Goal: Information Seeking & Learning: Learn about a topic

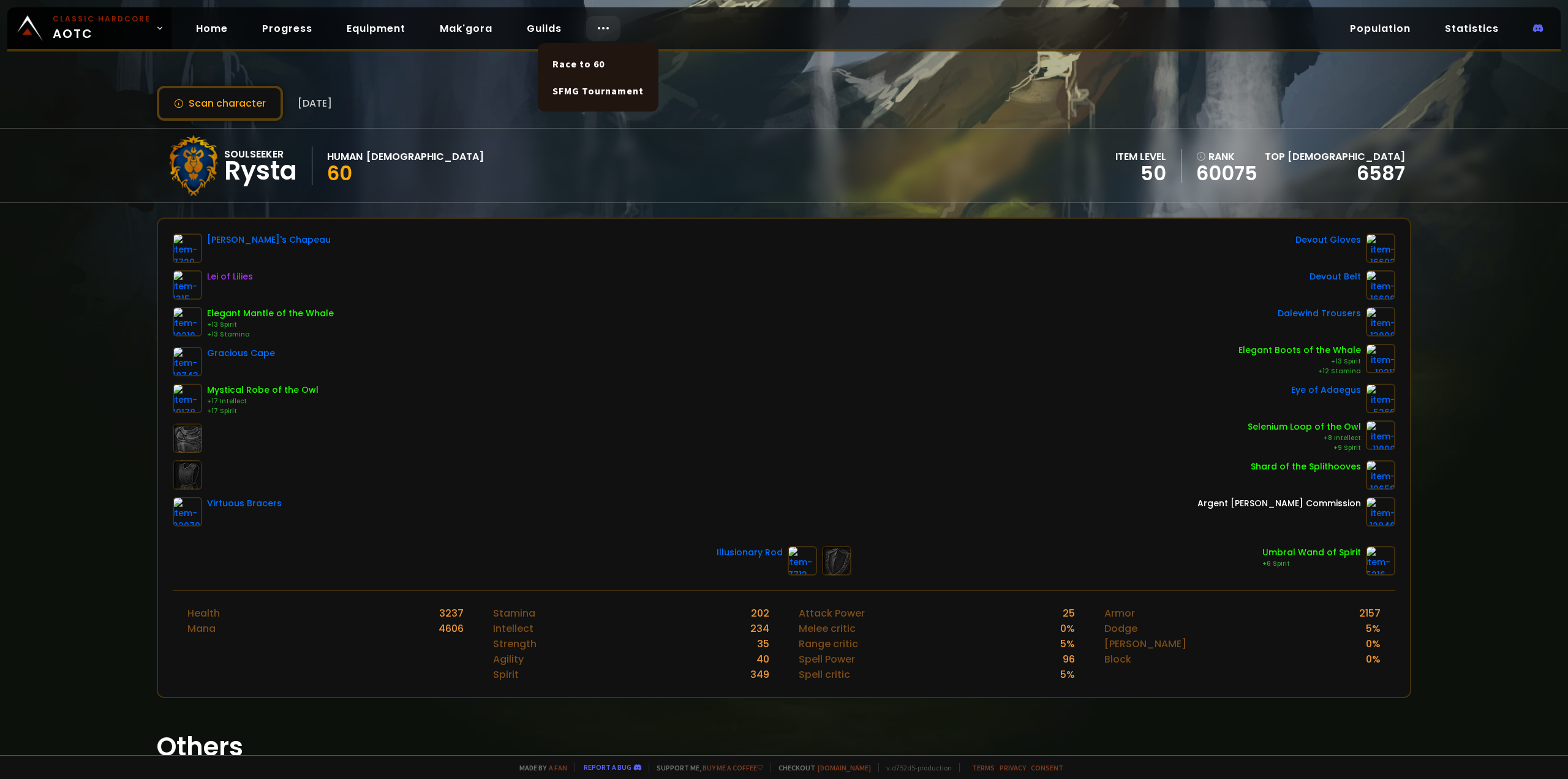
click at [596, 23] on icon at bounding box center [603, 28] width 14 height 14
click at [587, 65] on link "Race to 60" at bounding box center [598, 64] width 106 height 27
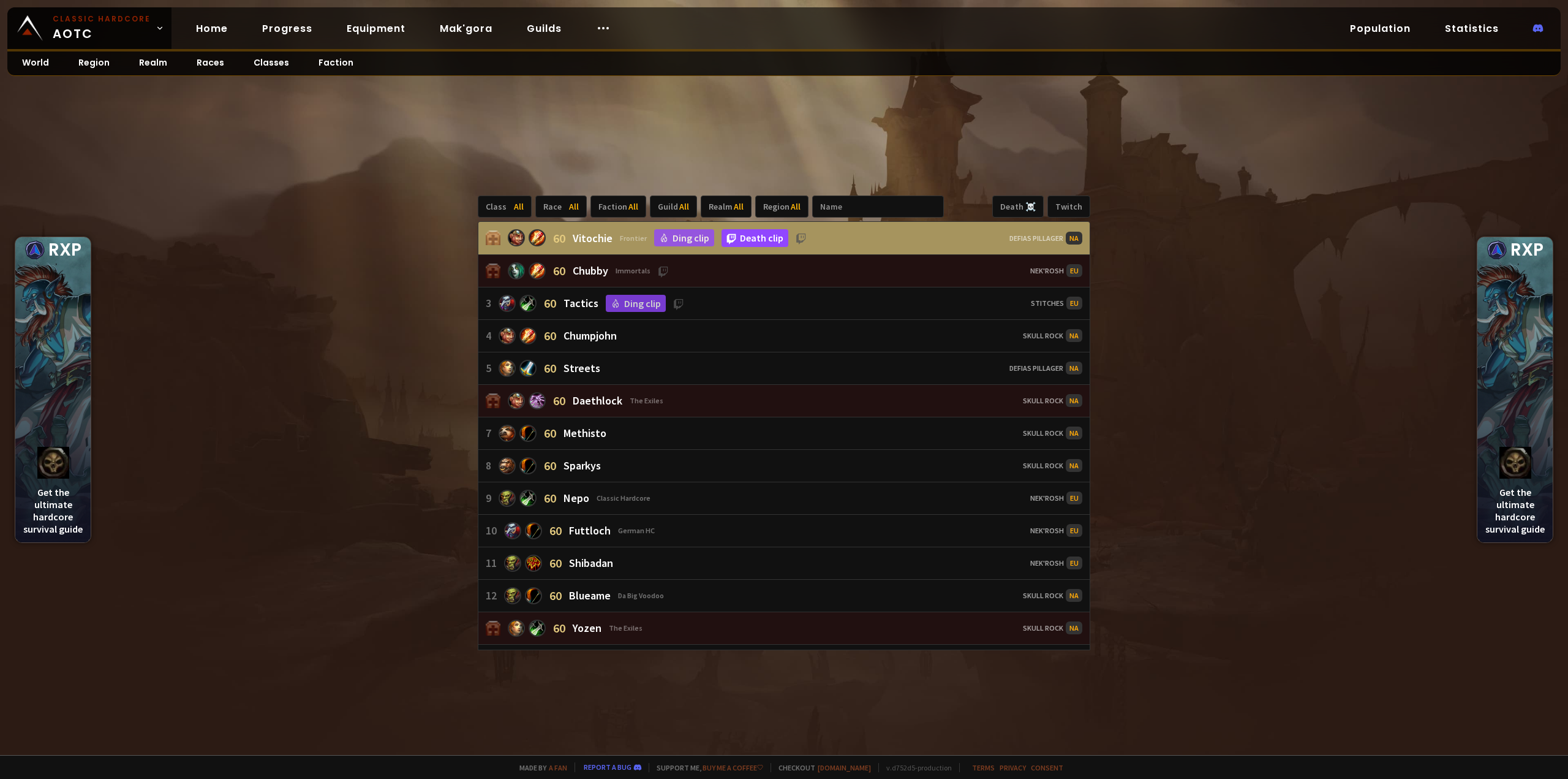
click at [752, 242] on link "Death clip" at bounding box center [755, 238] width 67 height 18
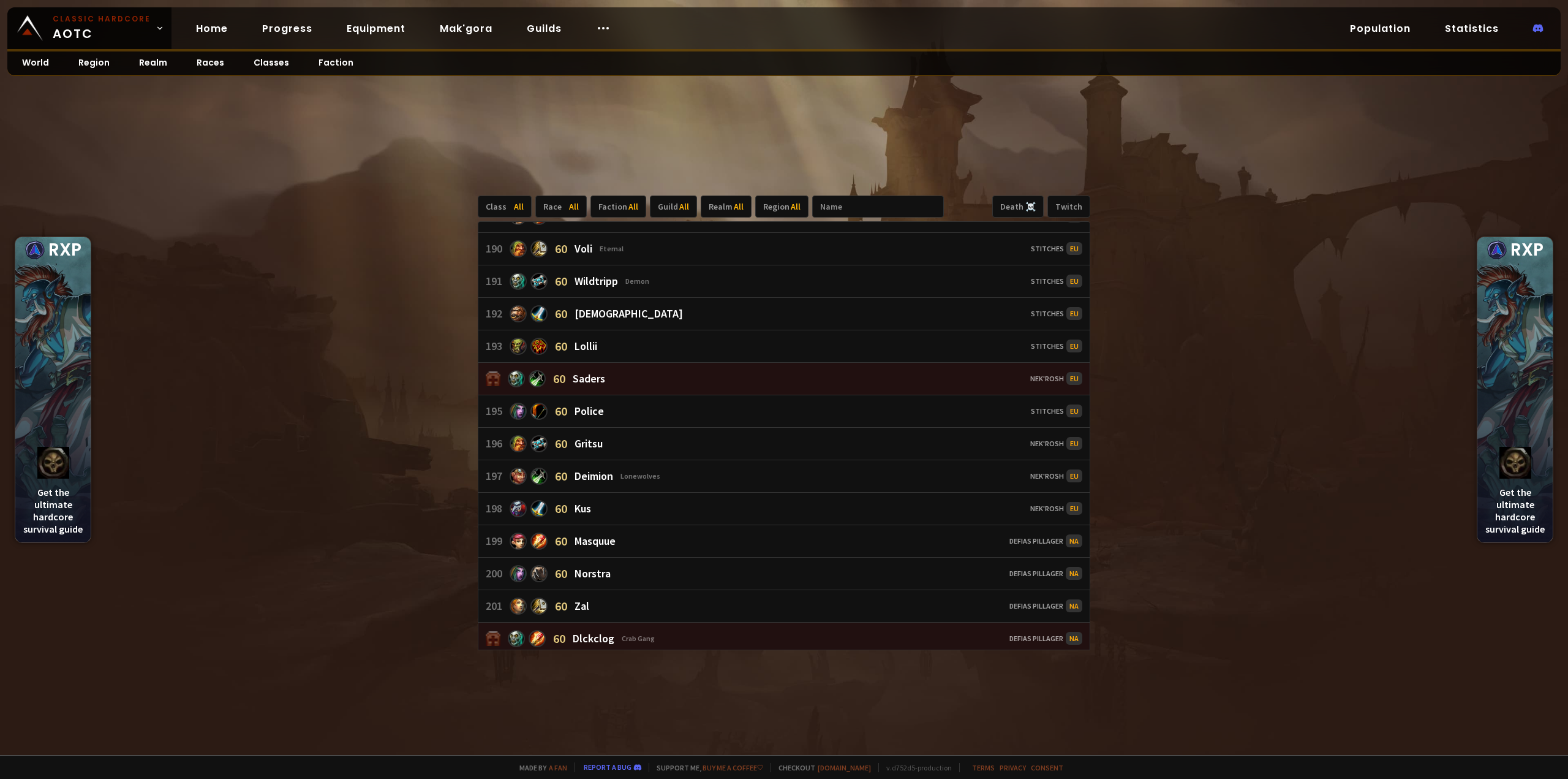
scroll to position [6496, 0]
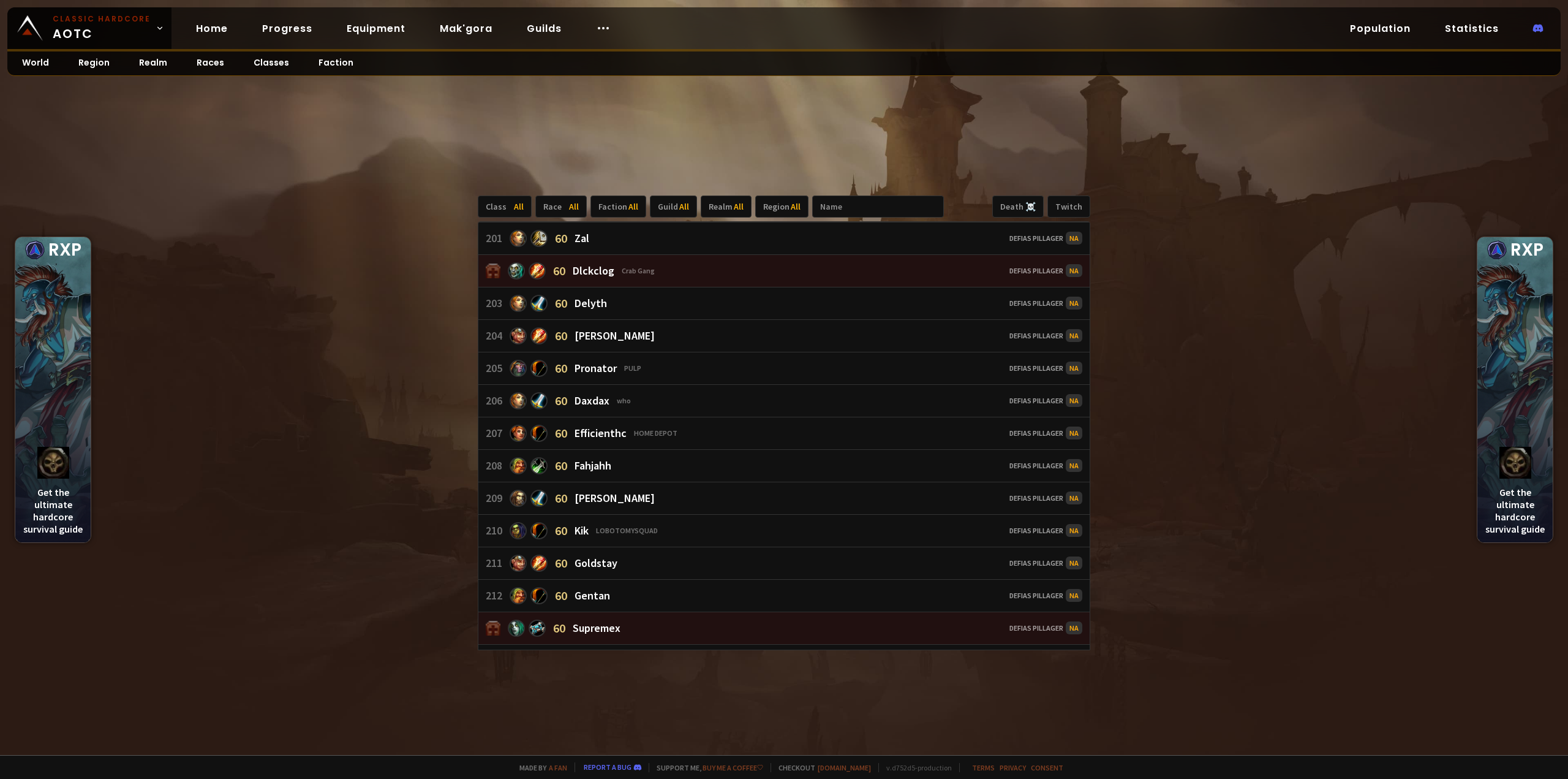
drag, startPoint x: 1015, startPoint y: 209, endPoint x: 969, endPoint y: 370, distance: 167.4
click at [1015, 209] on div "Death ☠️" at bounding box center [1017, 206] width 52 height 22
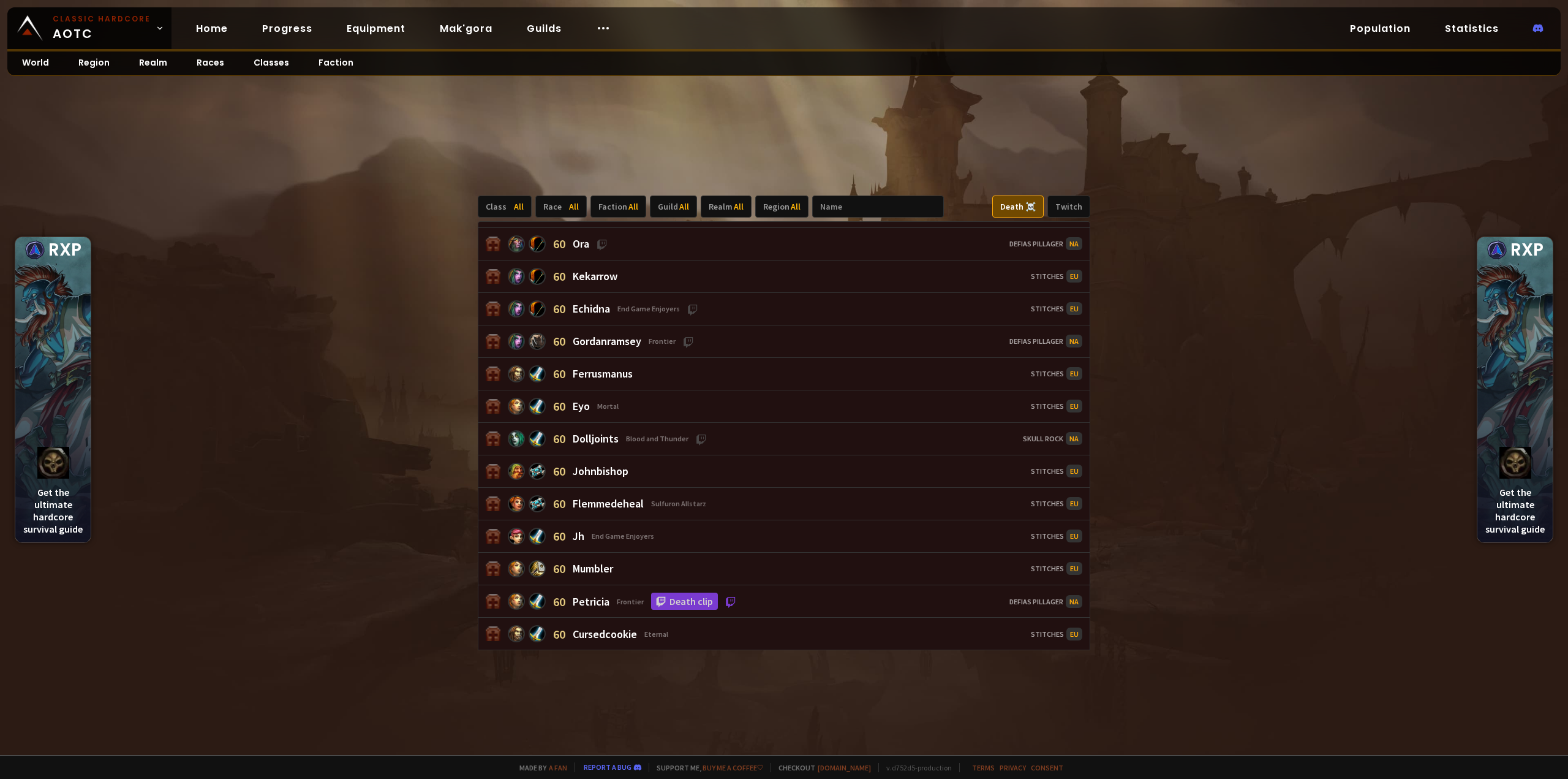
scroll to position [2835, 0]
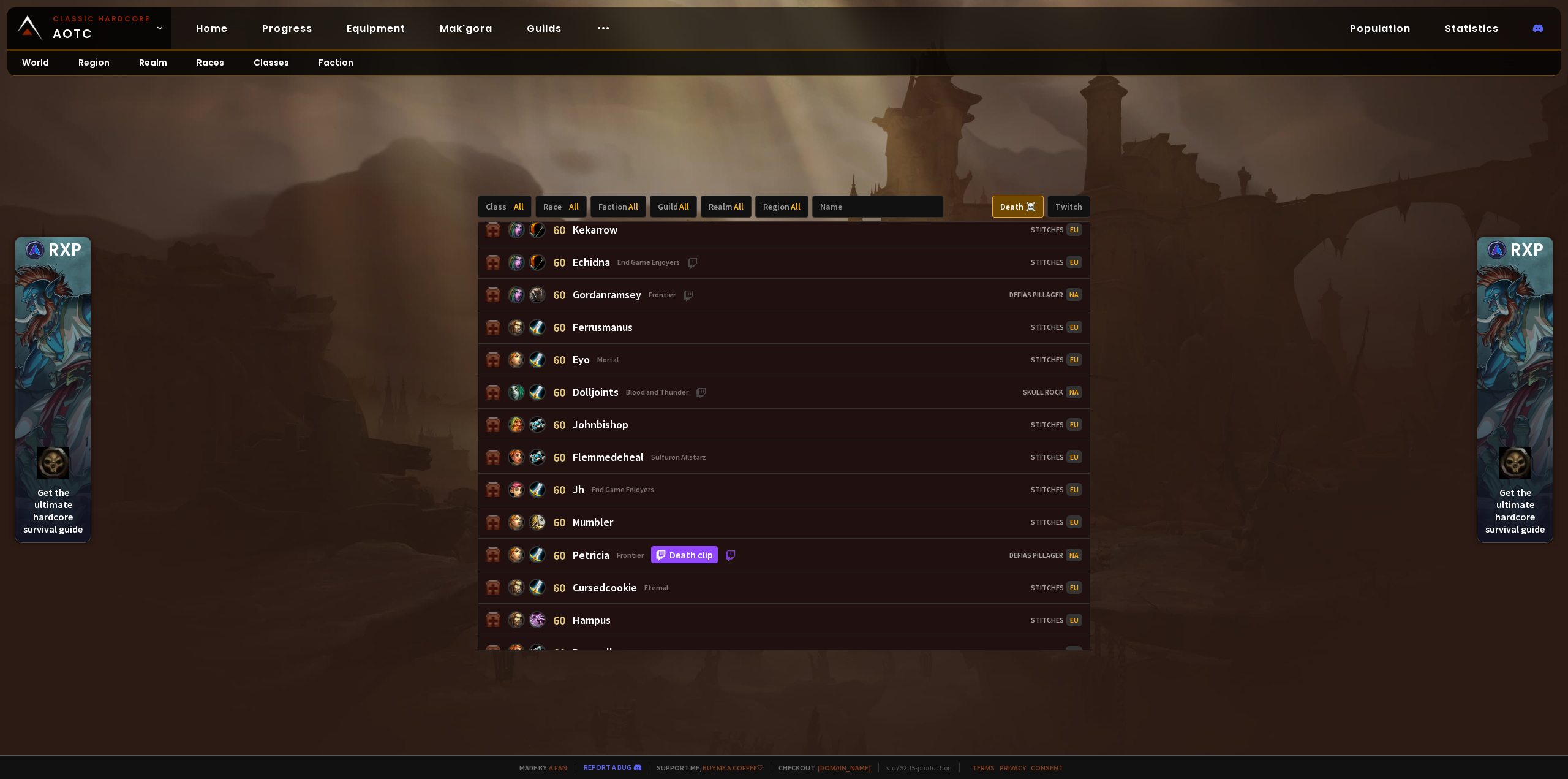
click at [690, 546] on link "Death clip" at bounding box center [685, 556] width 67 height 18
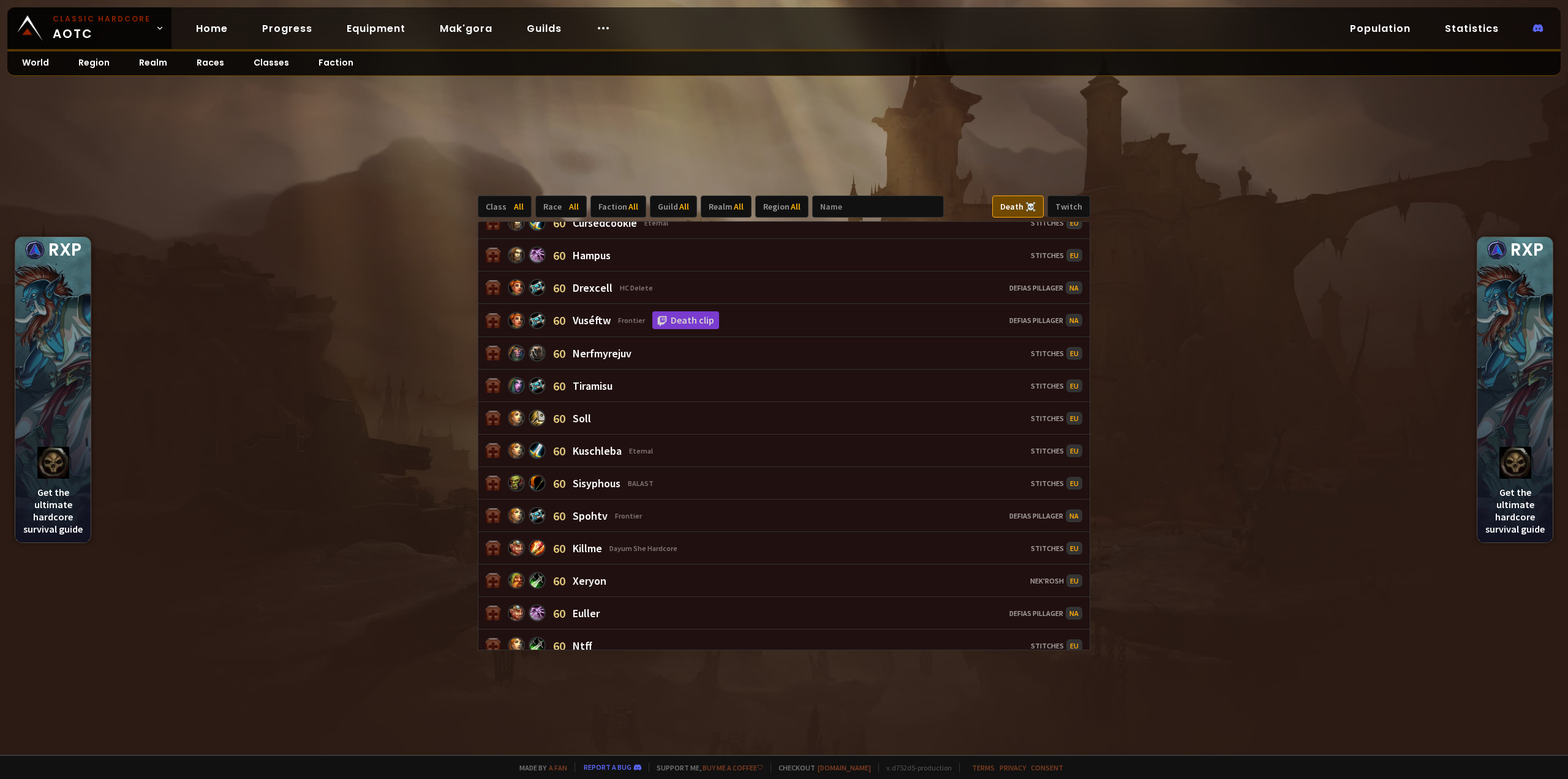
scroll to position [3203, 0]
click at [694, 309] on link "Death clip" at bounding box center [685, 318] width 67 height 18
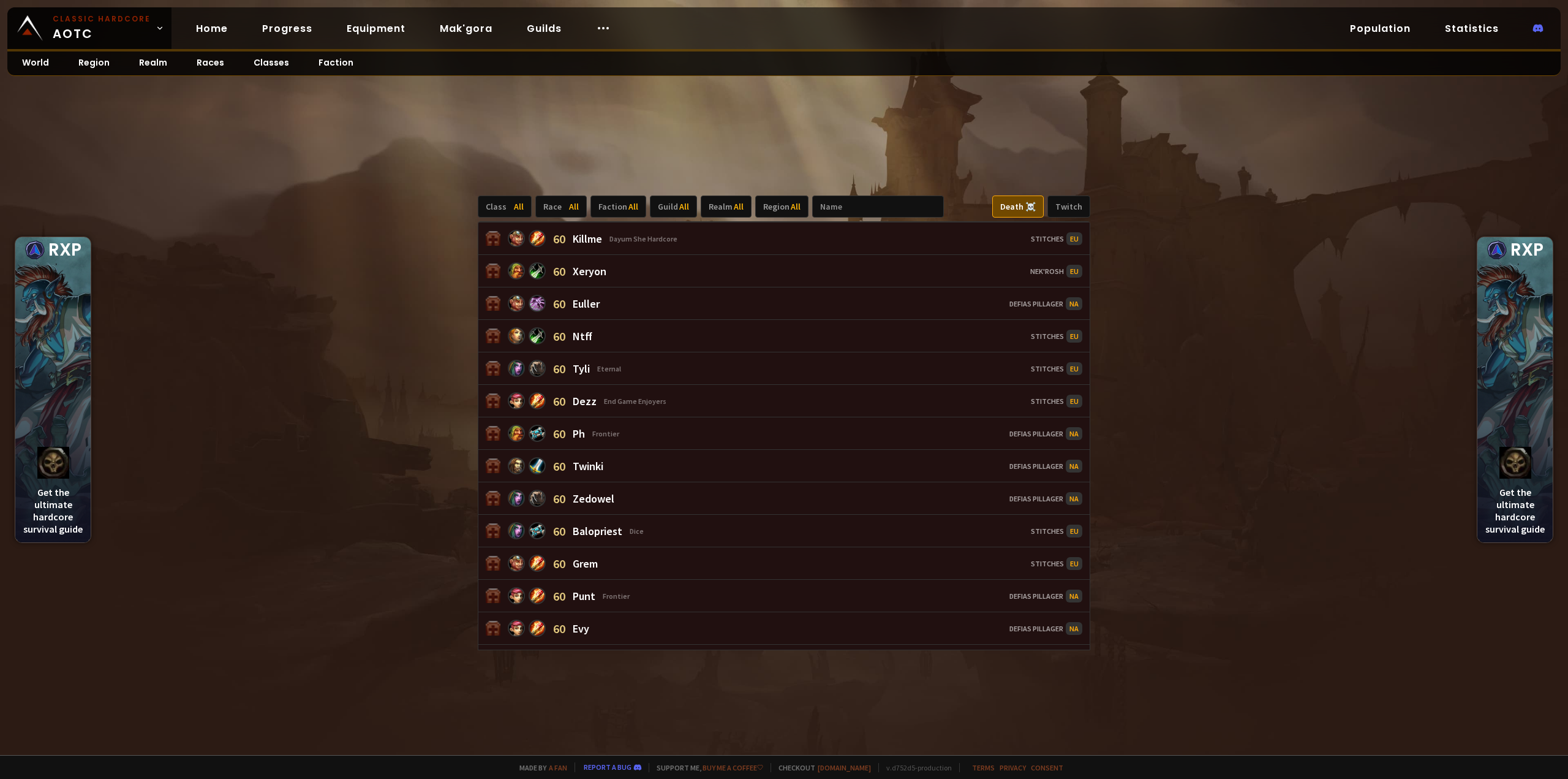
scroll to position [3938, 0]
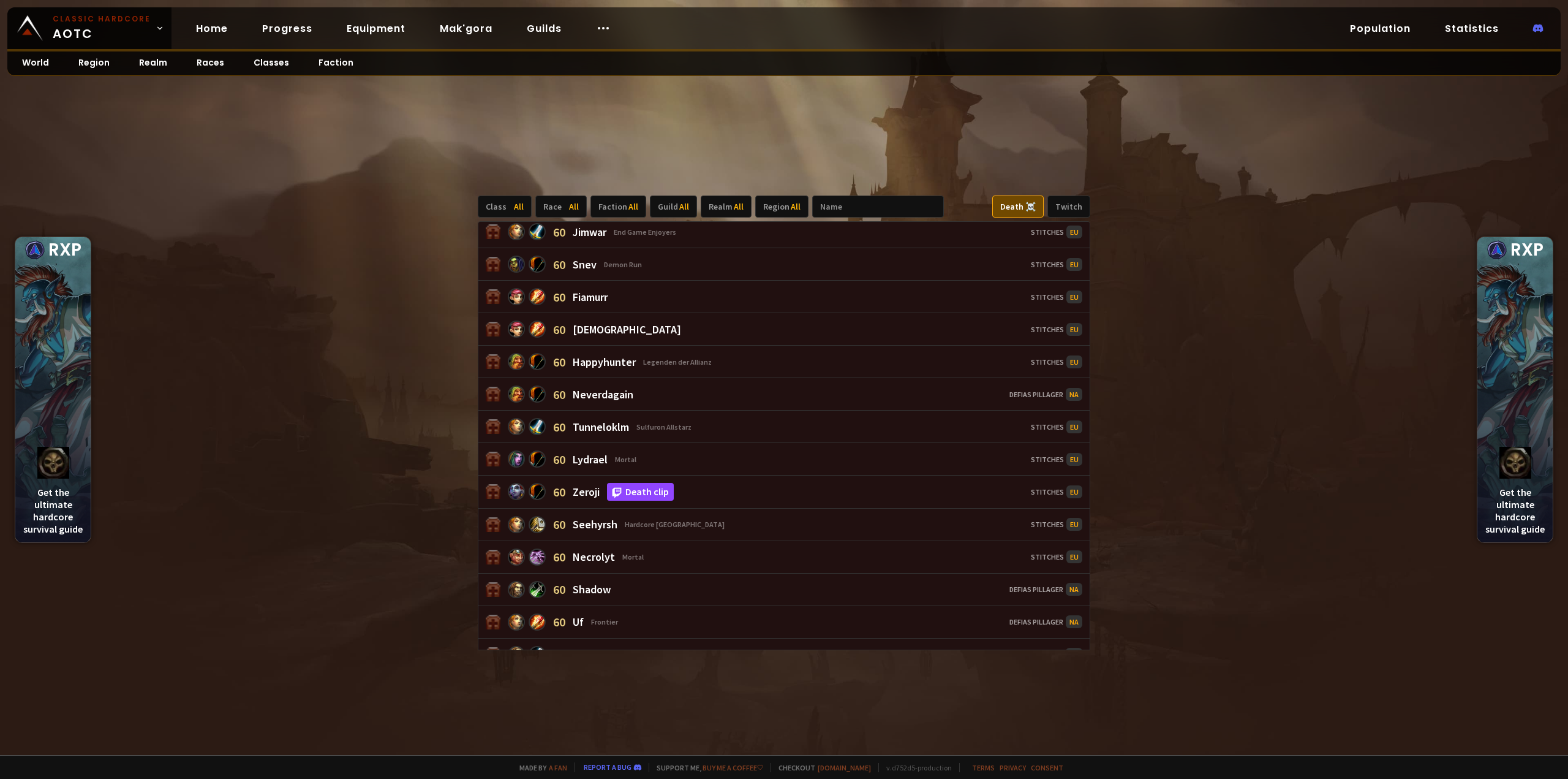
click at [654, 483] on link "Death clip" at bounding box center [640, 492] width 67 height 18
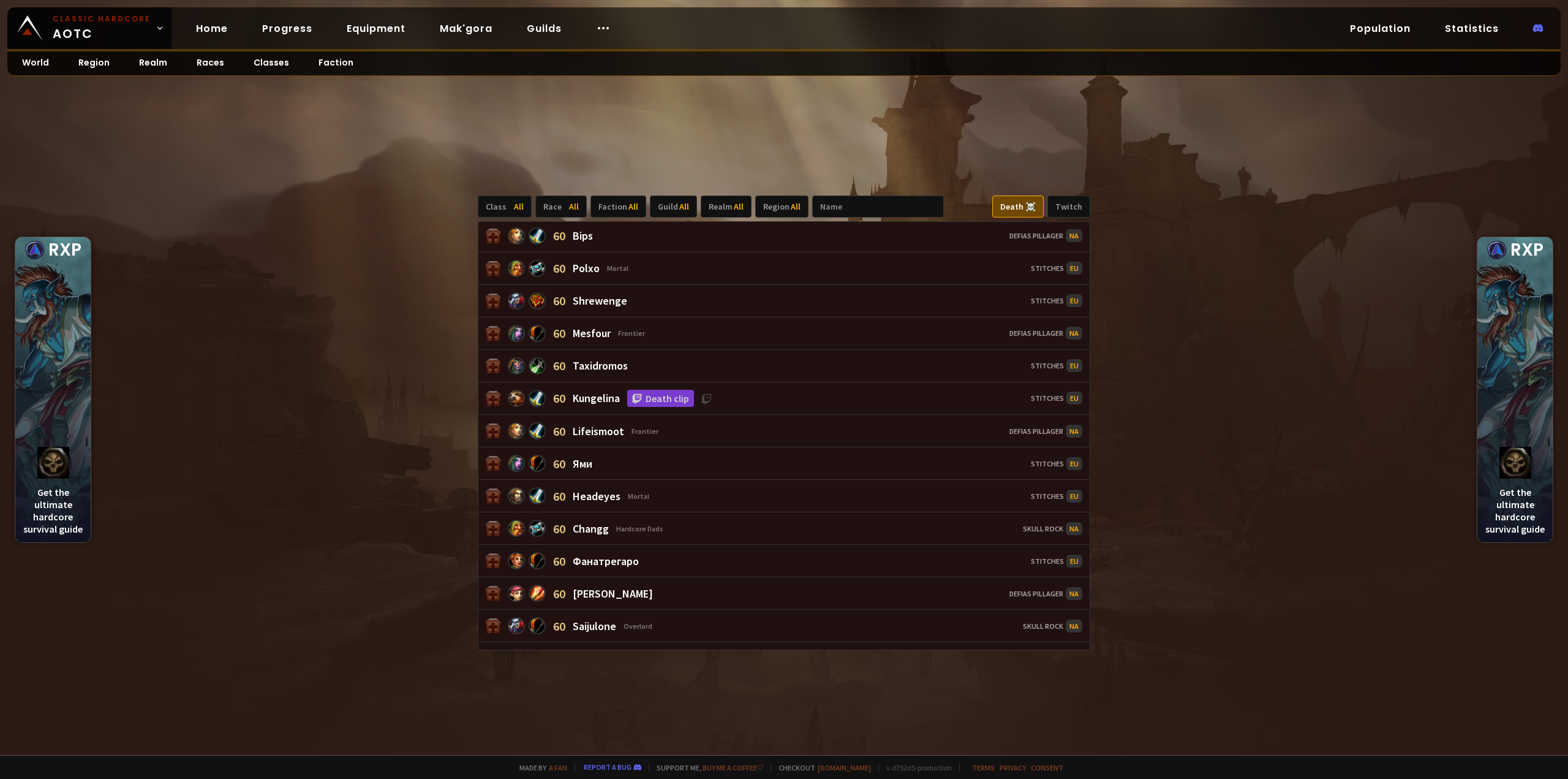
scroll to position [6758, 0]
click at [662, 393] on link "Death clip" at bounding box center [661, 402] width 67 height 18
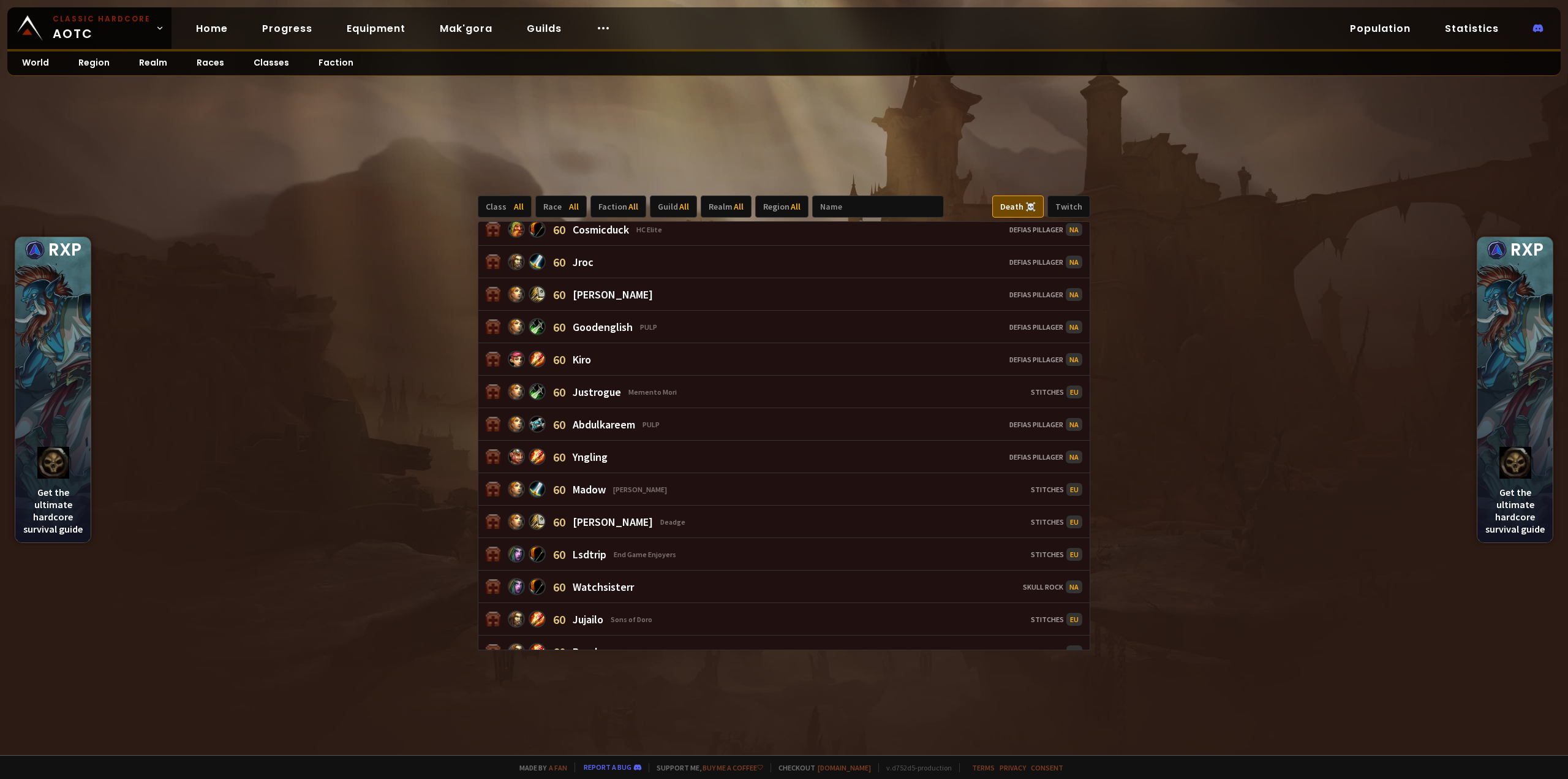
scroll to position [7983, 0]
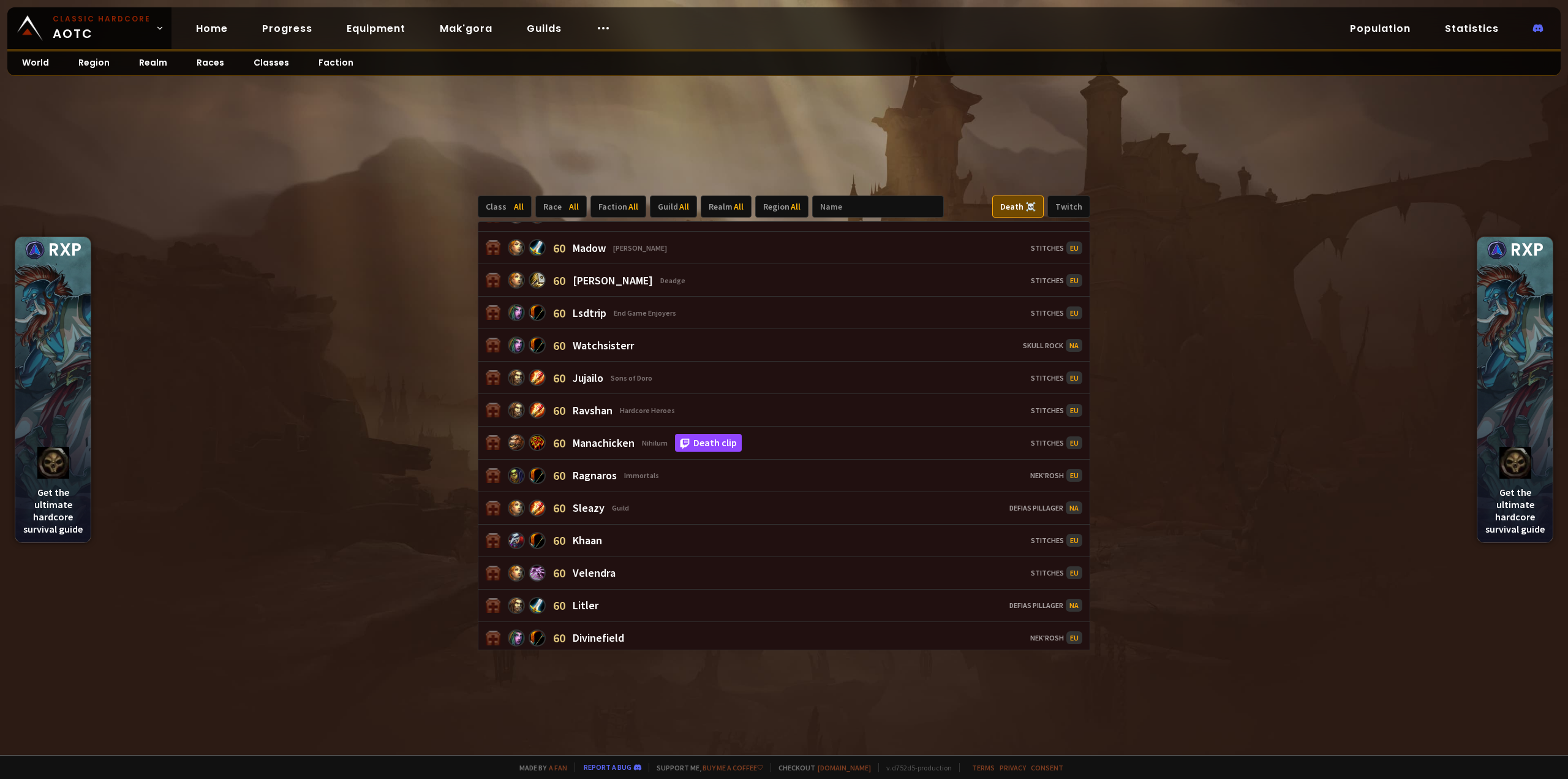
click at [712, 434] on link "Death clip" at bounding box center [708, 443] width 67 height 18
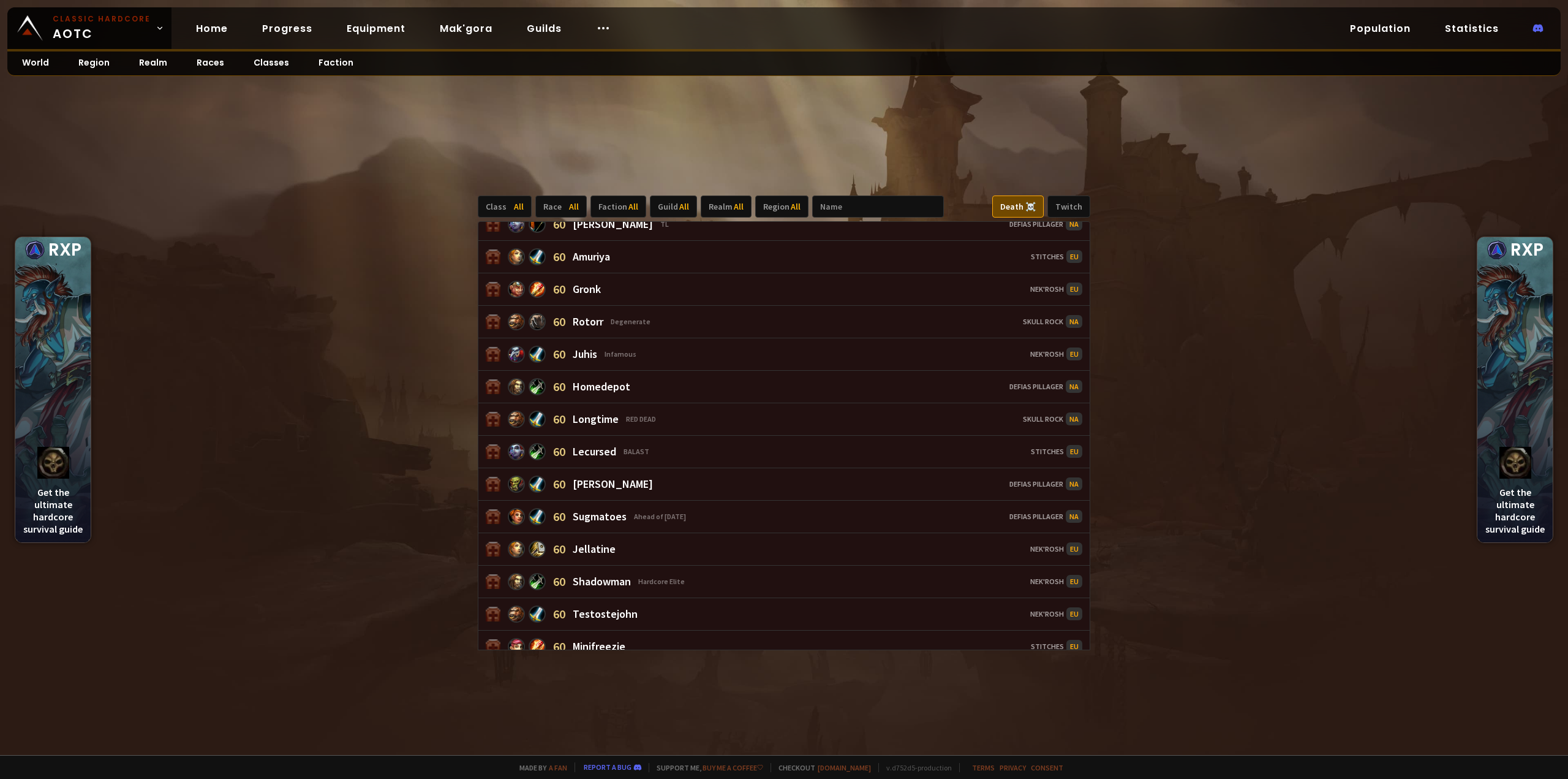
scroll to position [14844, 0]
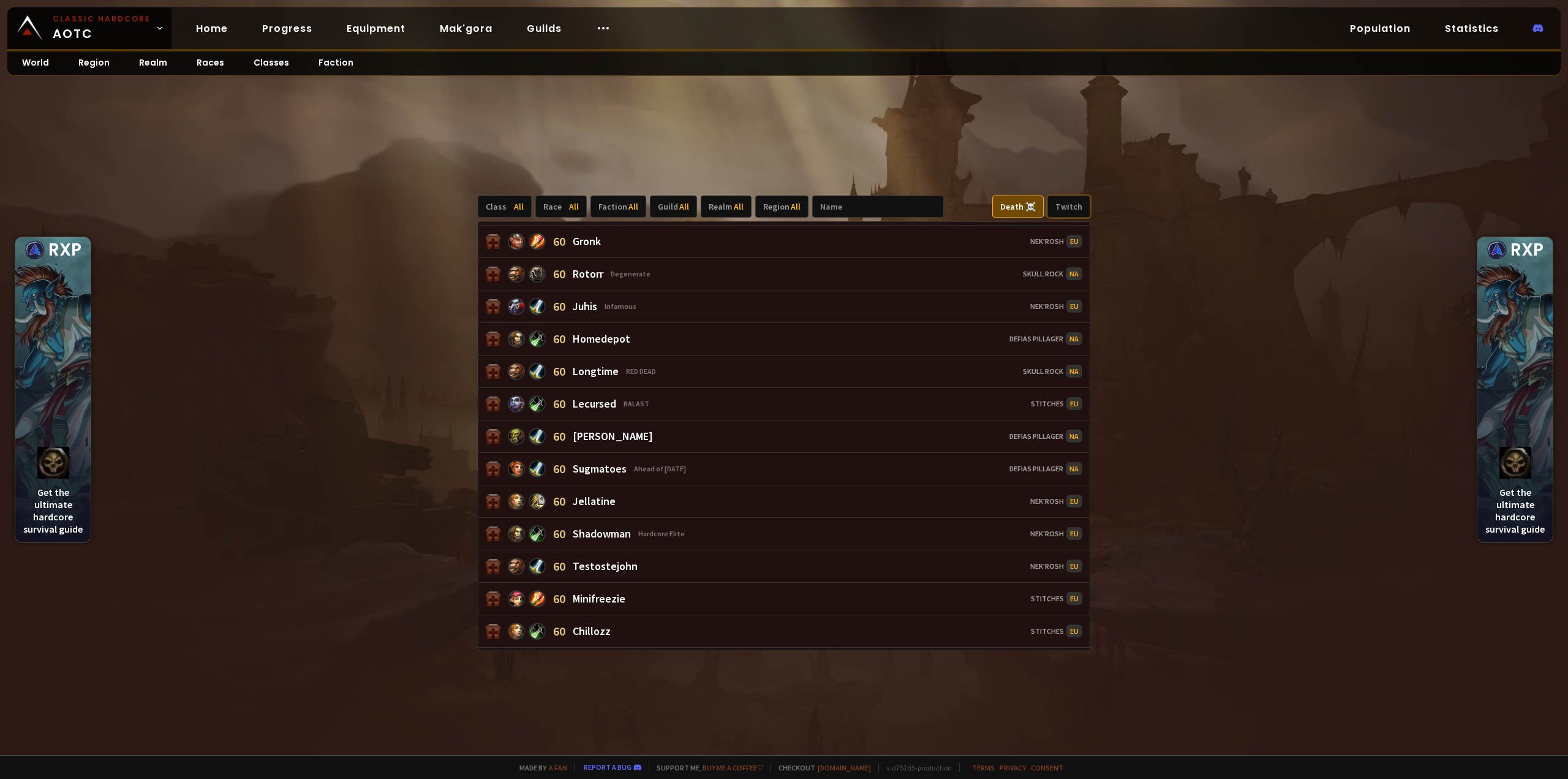
click at [1071, 201] on div "Twitch" at bounding box center [1068, 206] width 43 height 22
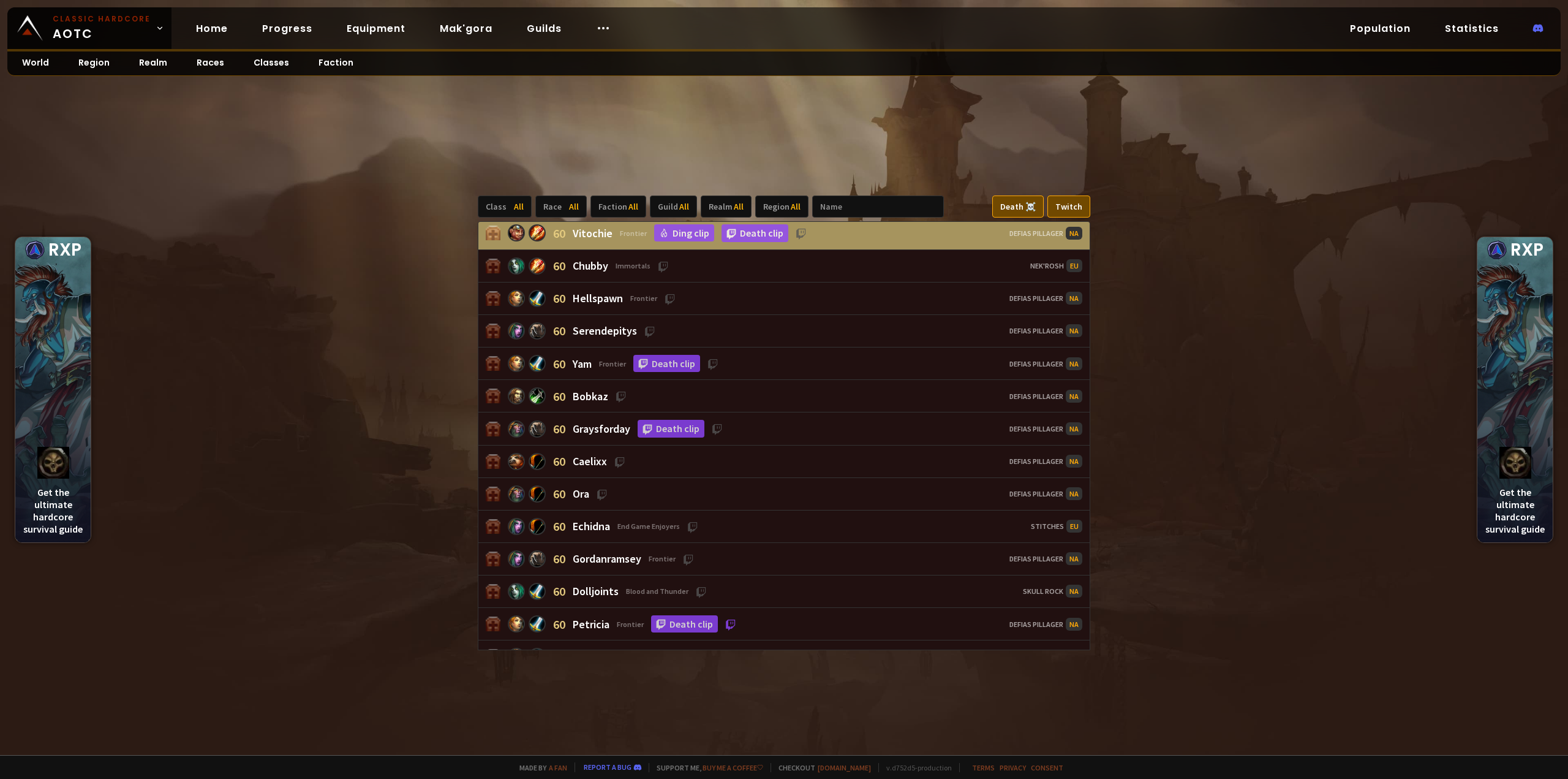
scroll to position [0, 0]
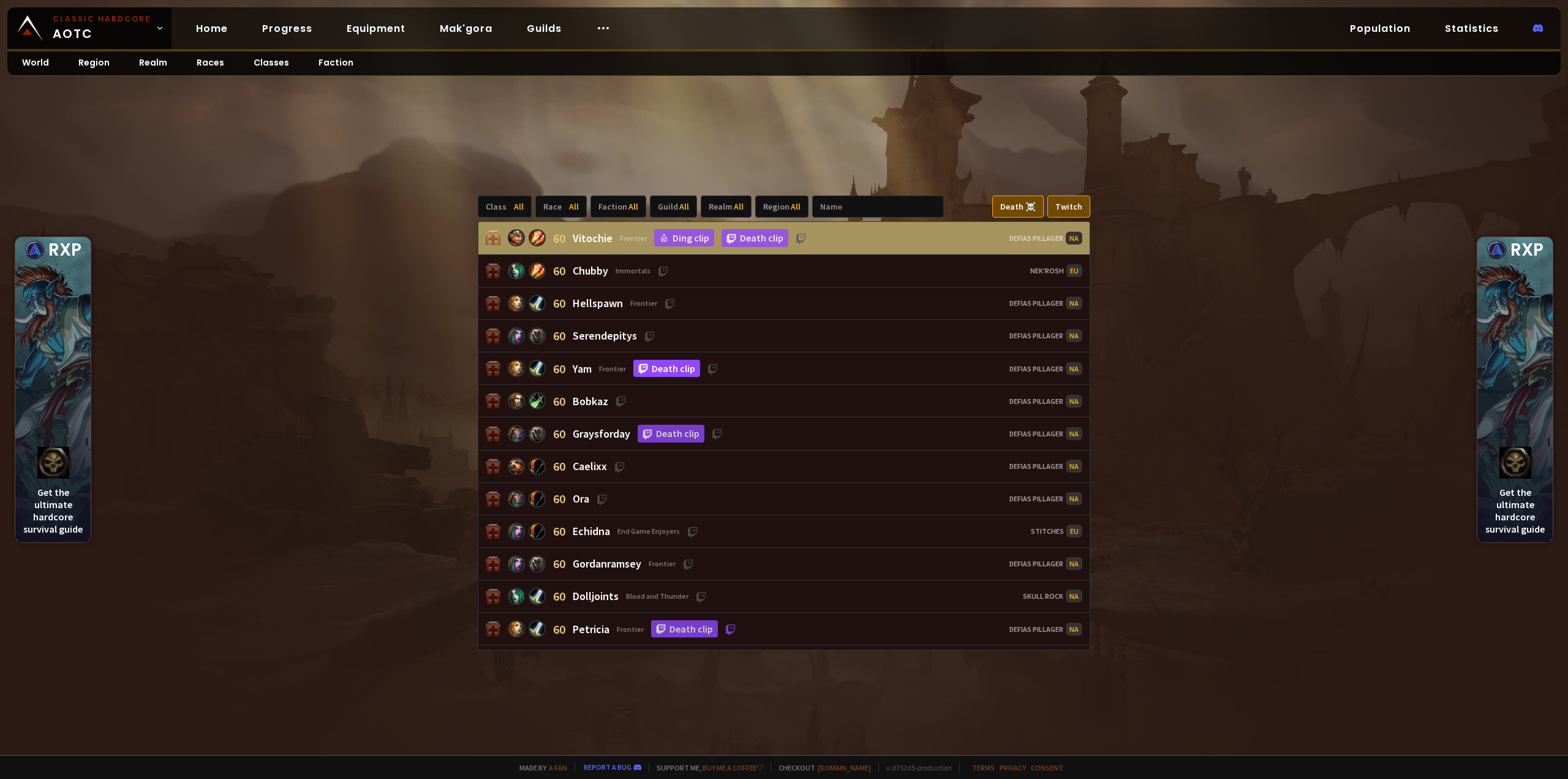
click at [660, 369] on link "Death clip" at bounding box center [666, 369] width 67 height 18
click at [691, 432] on link "Death clip" at bounding box center [671, 433] width 67 height 18
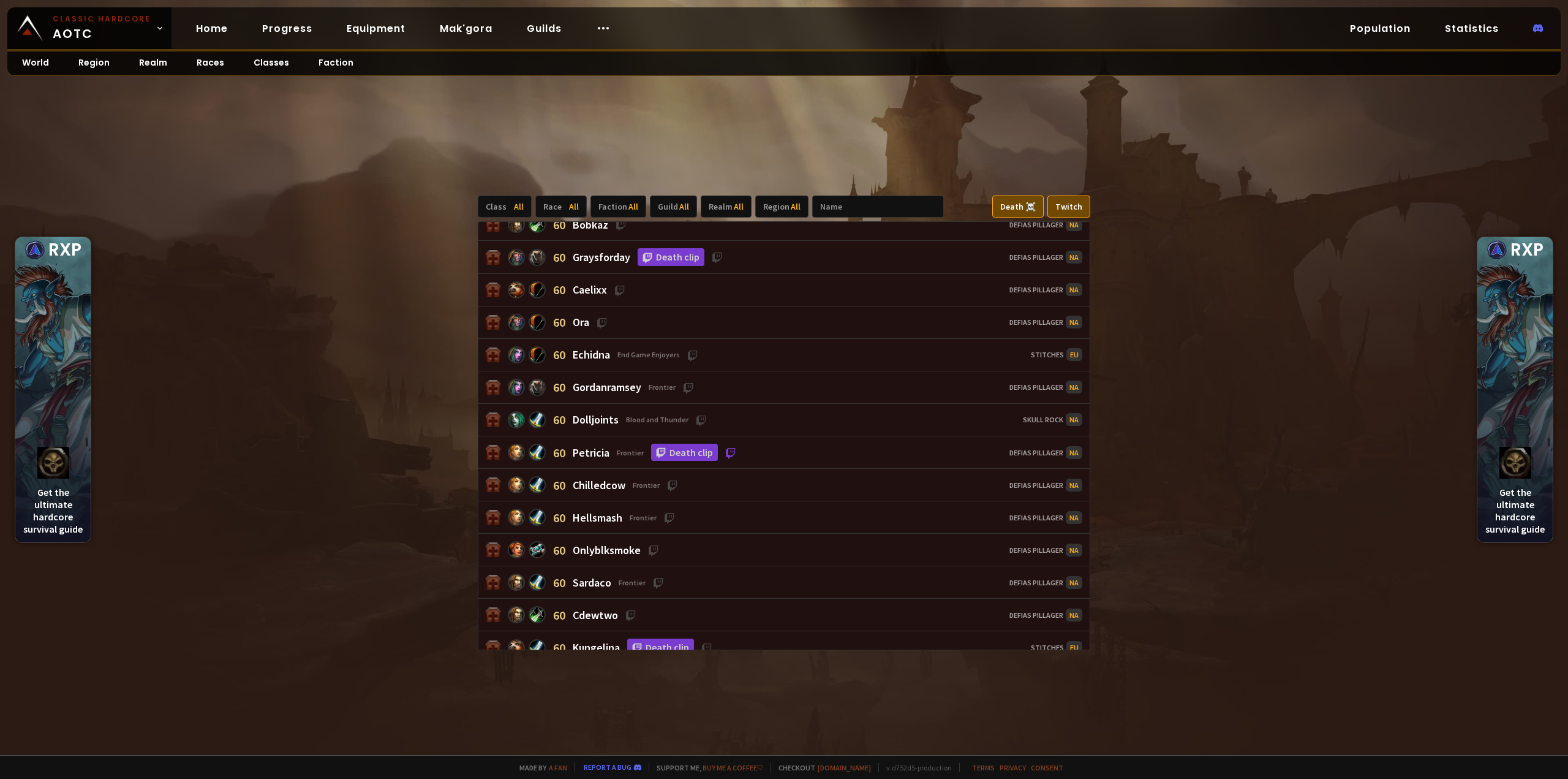
scroll to position [220, 0]
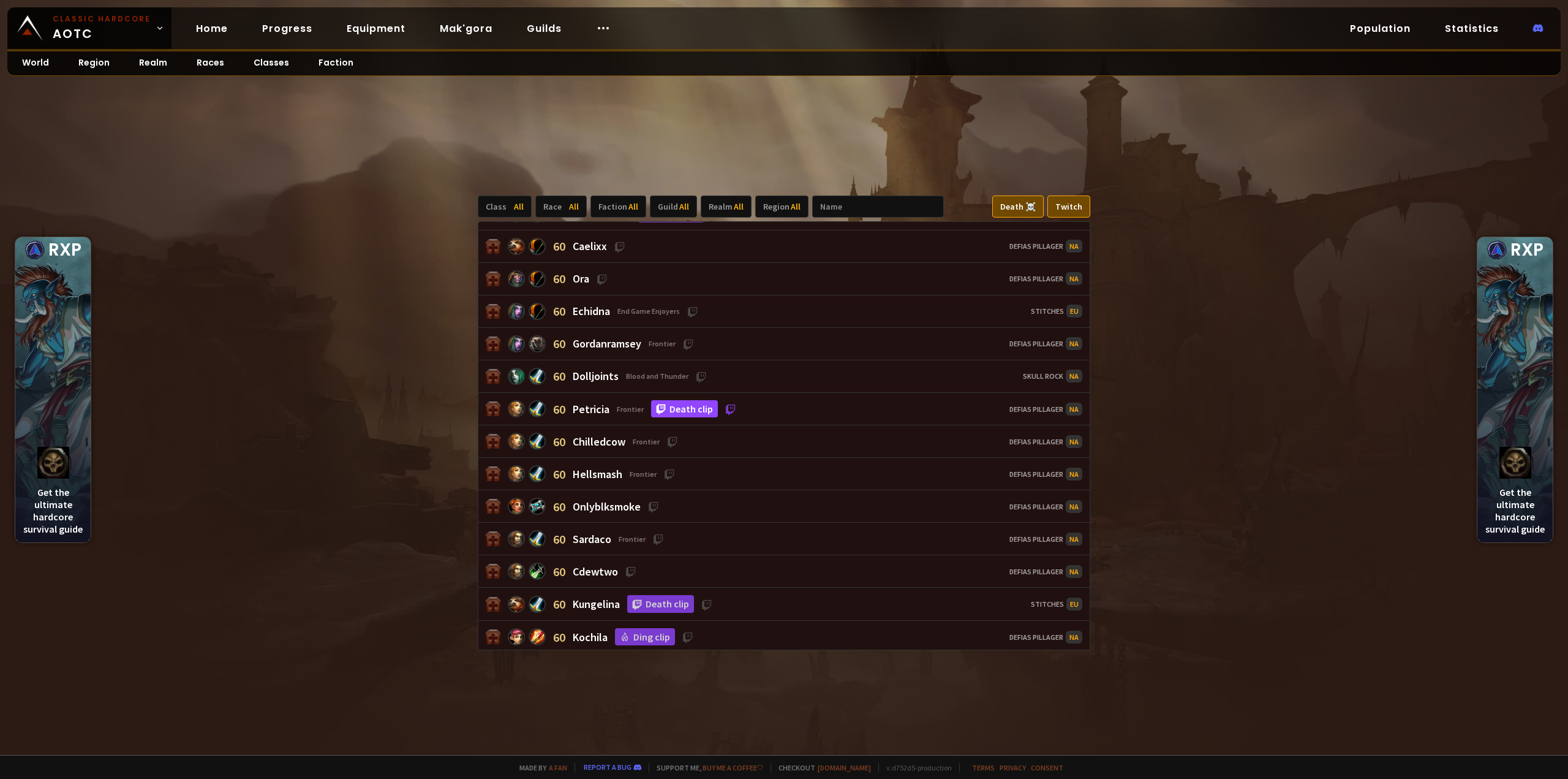
click at [695, 410] on link "Death clip" at bounding box center [685, 409] width 67 height 18
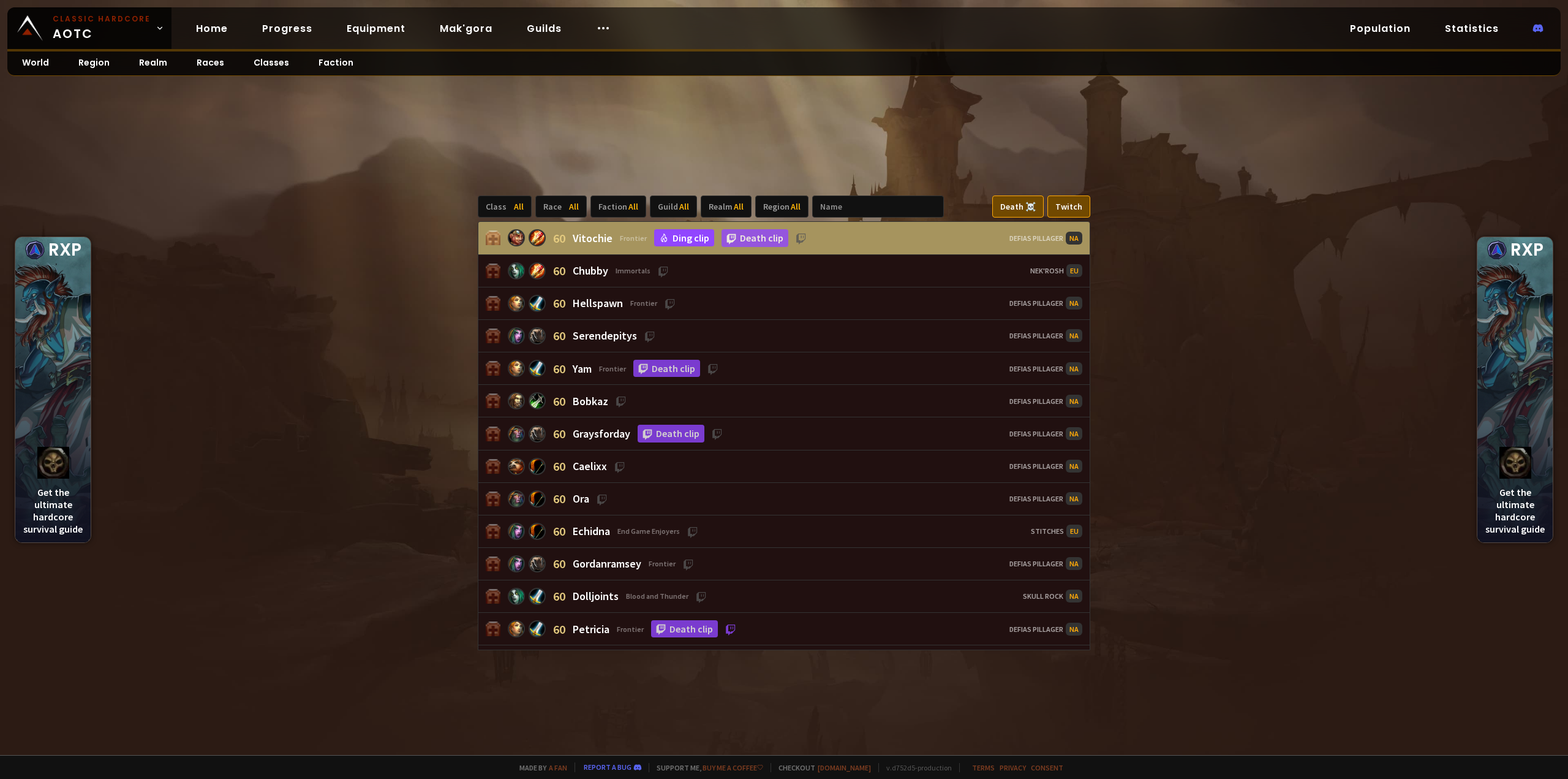
click at [683, 244] on link "Ding clip" at bounding box center [684, 237] width 60 height 17
click at [341, 30] on link "Equipment" at bounding box center [376, 29] width 79 height 25
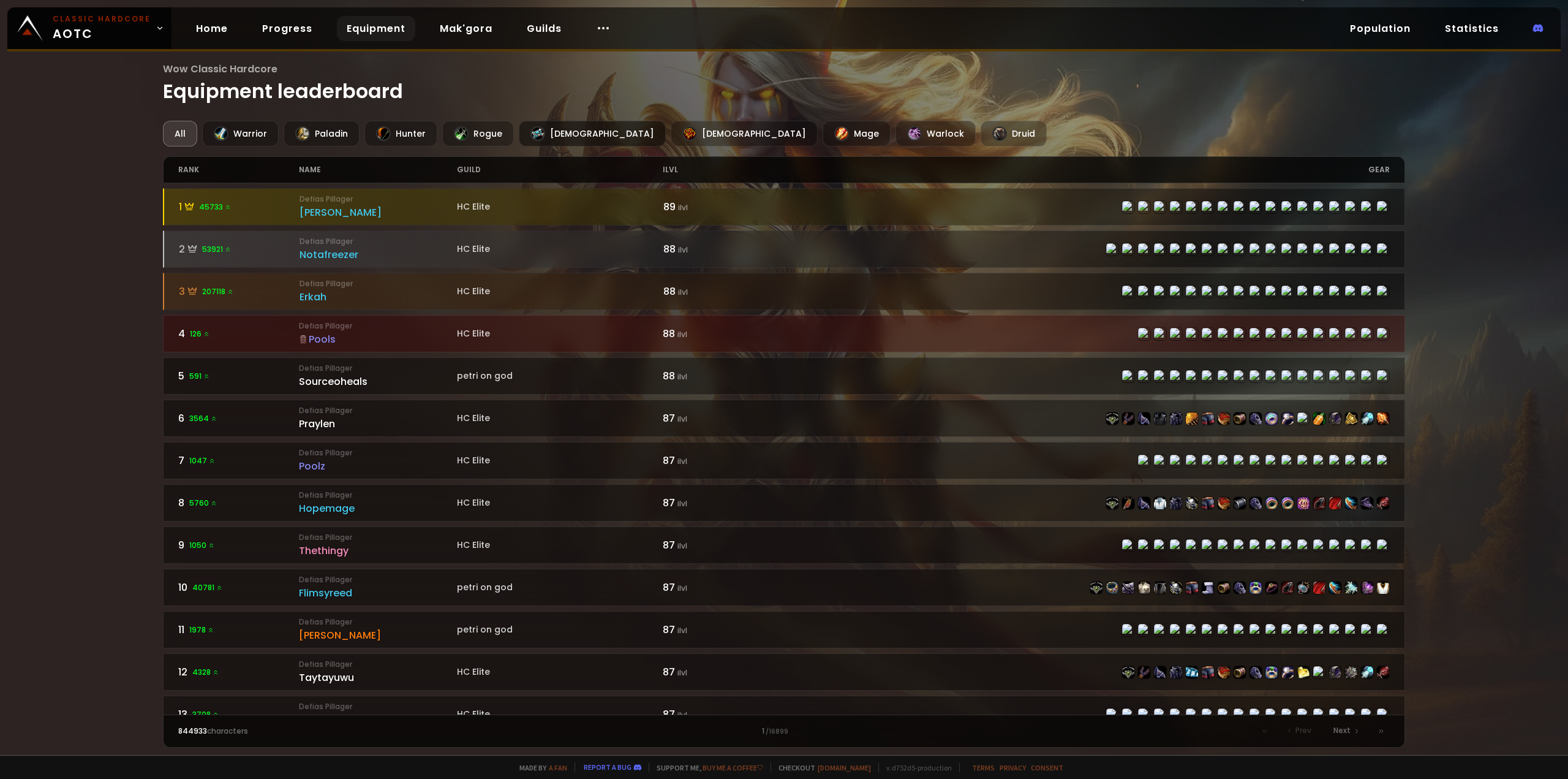
click at [532, 139] on div "[DEMOGRAPHIC_DATA]" at bounding box center [592, 133] width 147 height 25
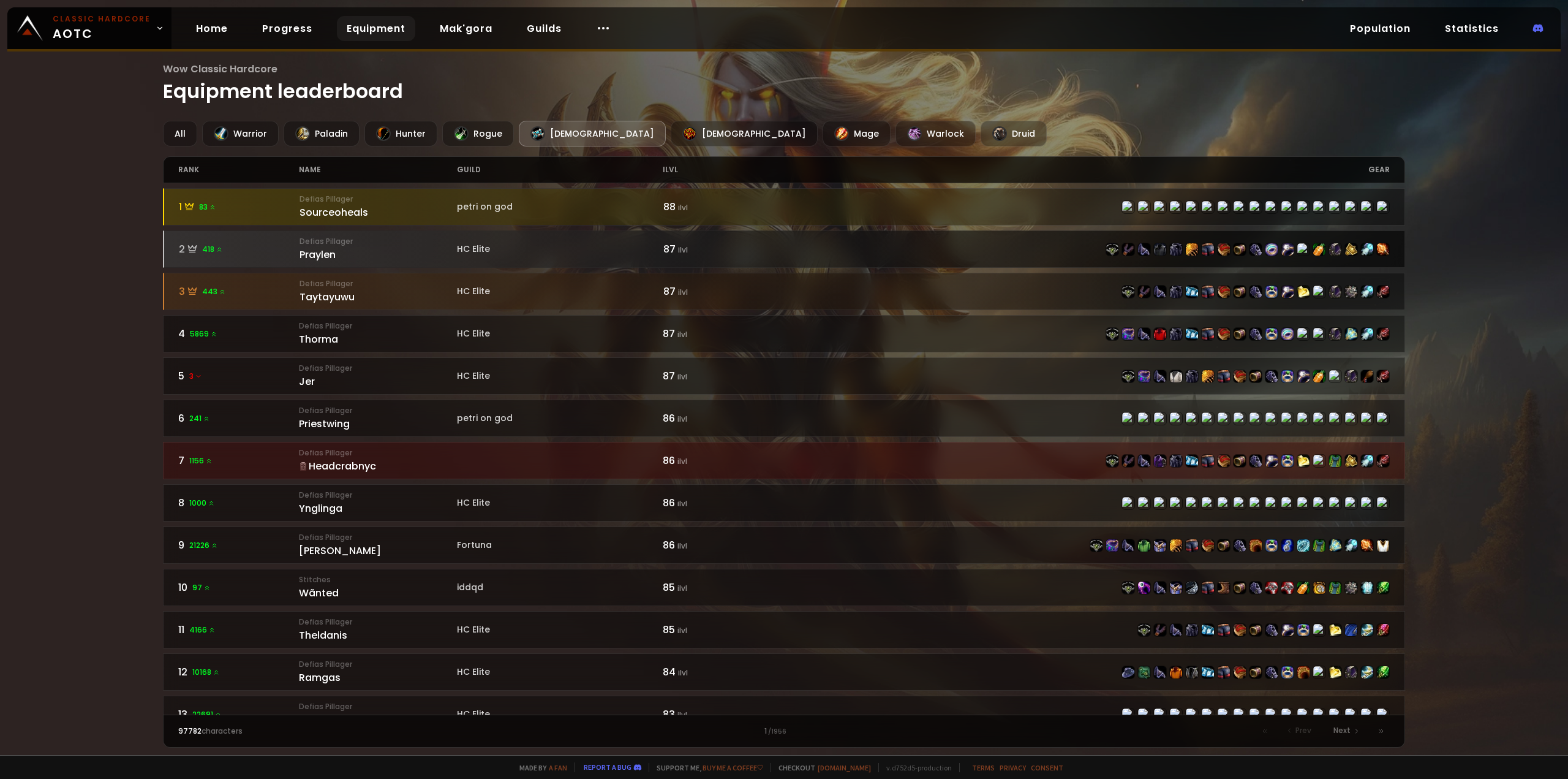
click at [332, 251] on div "Praylen" at bounding box center [378, 254] width 157 height 15
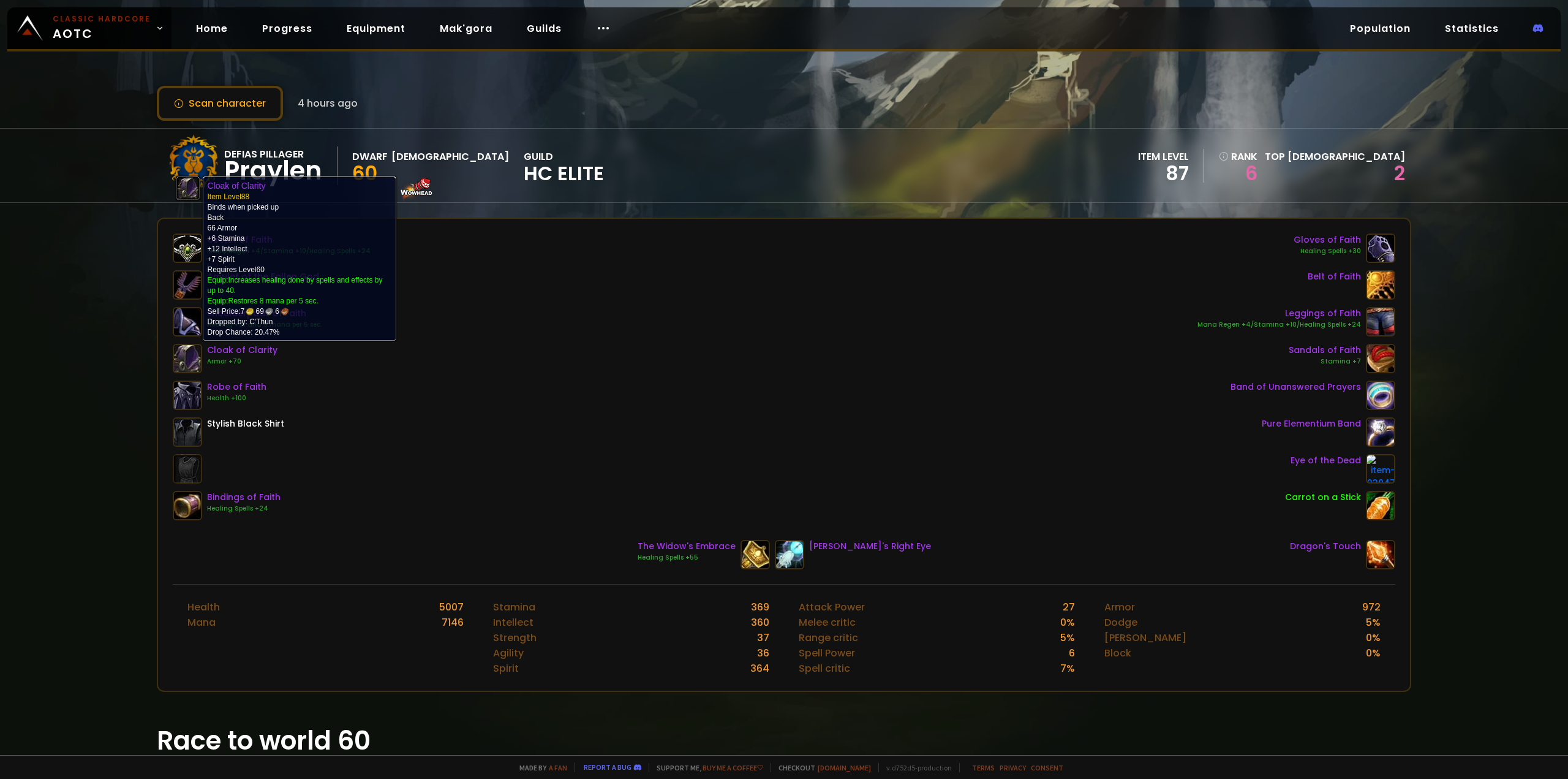
click at [193, 348] on img at bounding box center [187, 358] width 30 height 30
click at [198, 356] on img at bounding box center [187, 358] width 30 height 30
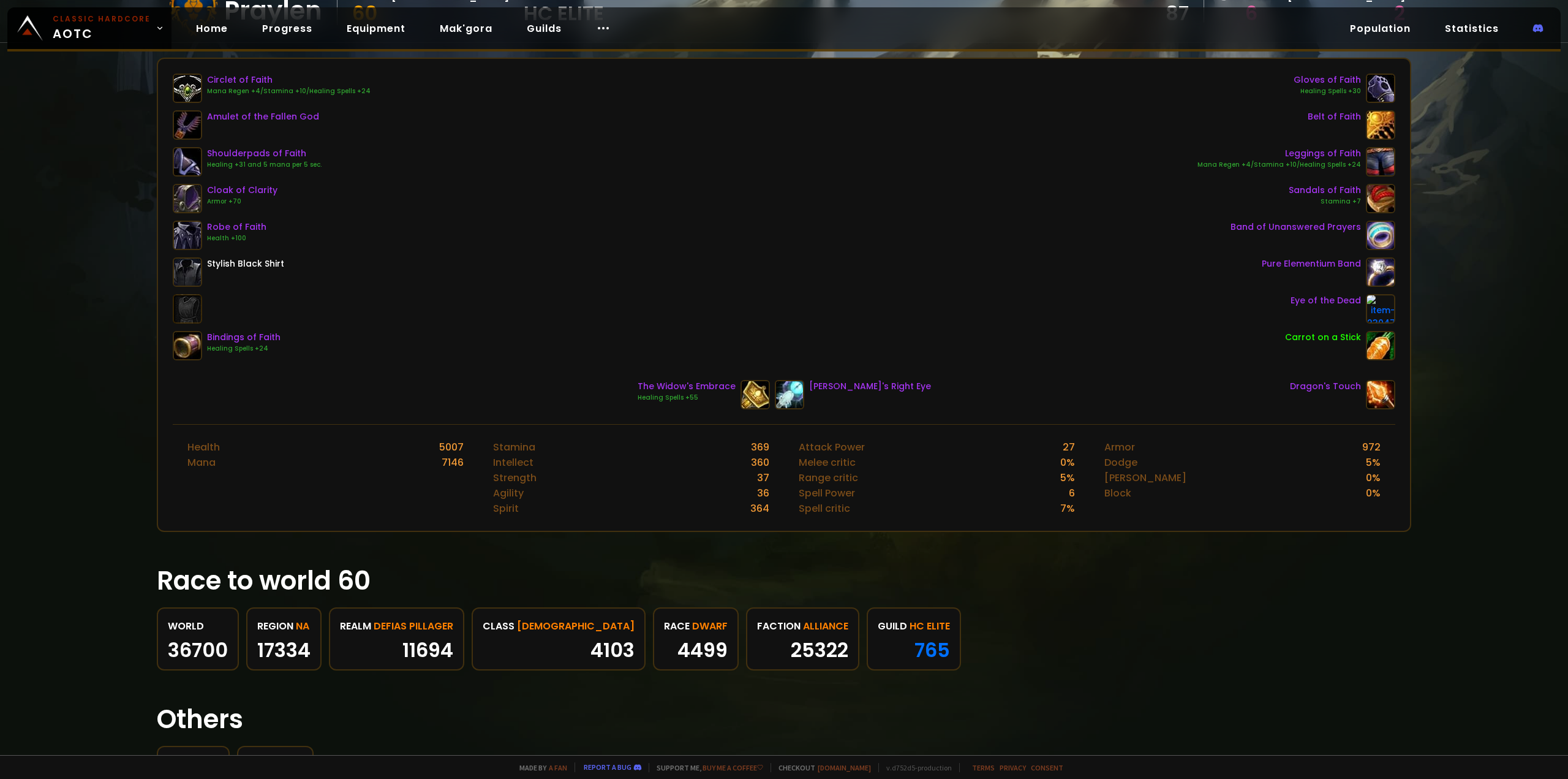
scroll to position [261, 0]
